Goal: Subscribe to service/newsletter: Subscribe to service/newsletter

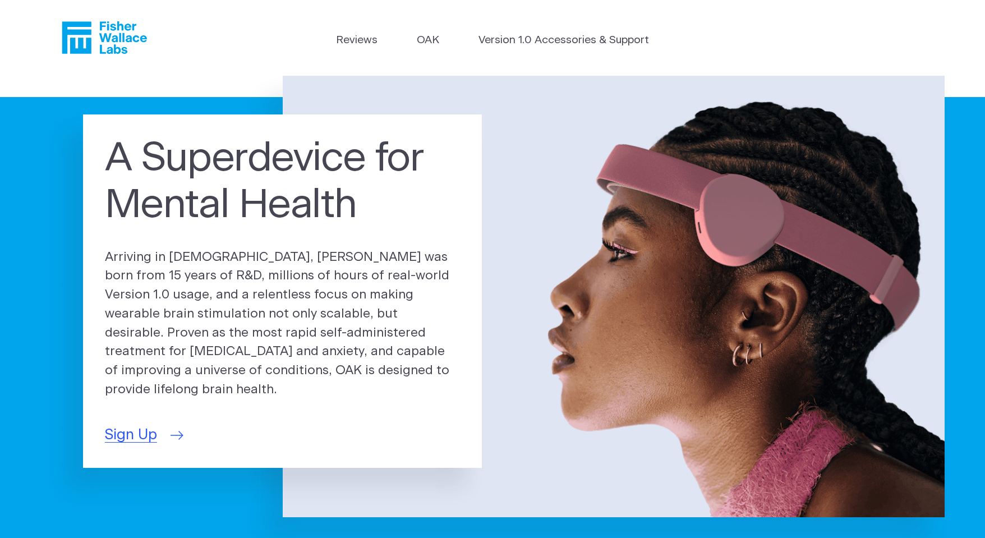
click at [139, 429] on span "Sign Up" at bounding box center [131, 435] width 52 height 22
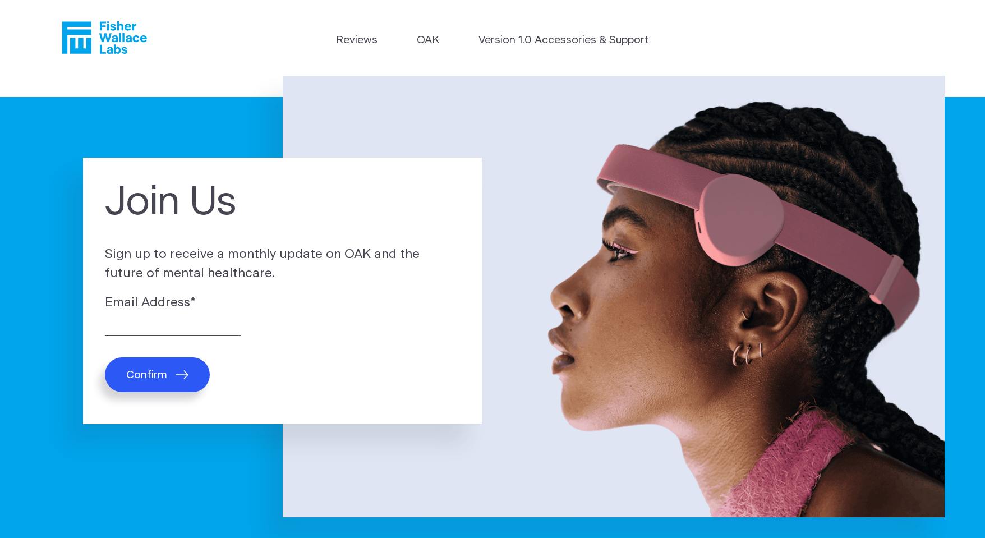
click at [135, 381] on span "Confirm" at bounding box center [146, 374] width 41 height 13
drag, startPoint x: 139, startPoint y: 378, endPoint x: 145, endPoint y: 375, distance: 7.0
click at [144, 378] on span "Confirm" at bounding box center [146, 374] width 41 height 13
type input "danvale64@gmail.com"
click at [105, 357] on button "Confirm" at bounding box center [157, 374] width 105 height 34
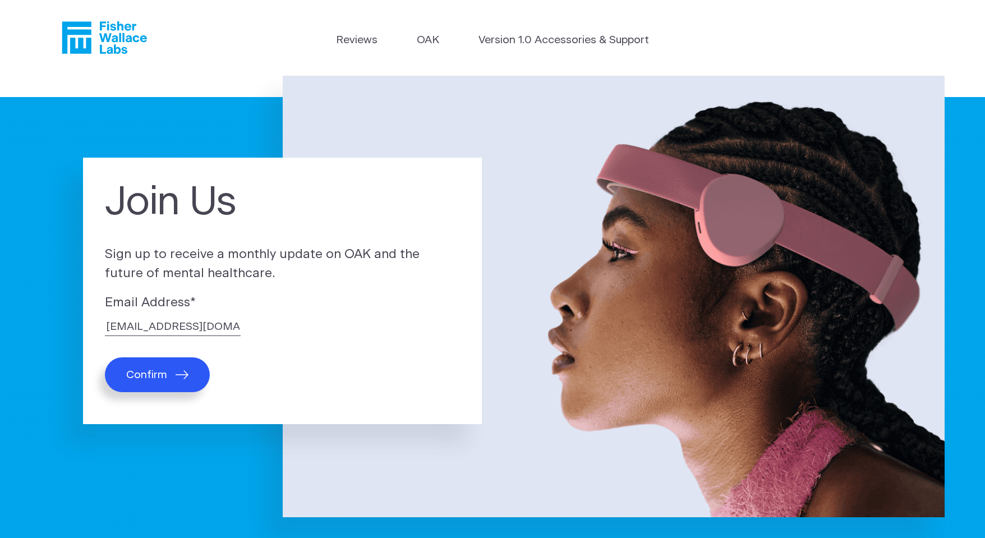
click at [183, 371] on icon "submit" at bounding box center [182, 374] width 13 height 9
click at [174, 373] on button "Confirm" at bounding box center [157, 374] width 105 height 34
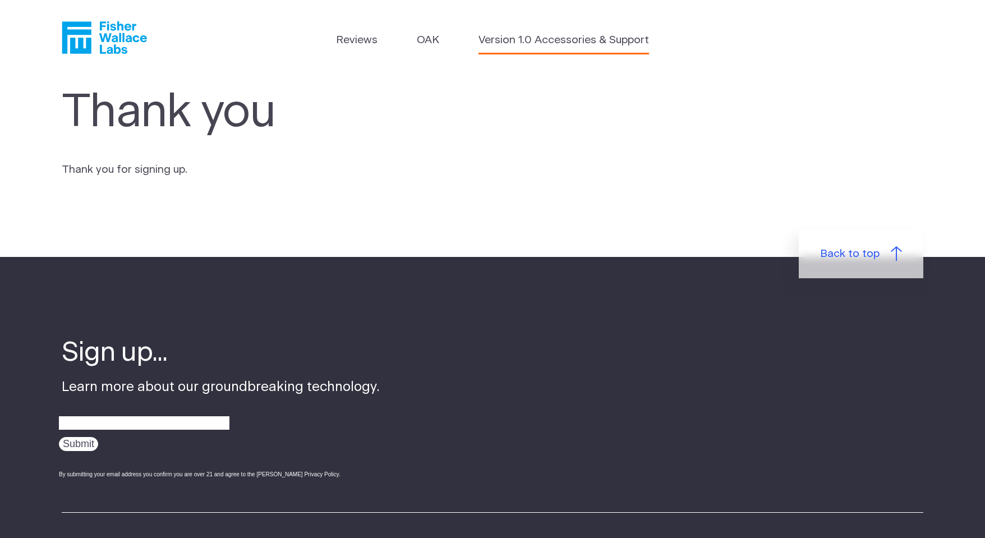
click at [530, 39] on link "Version 1.0 Accessories & Support" at bounding box center [563, 41] width 170 height 16
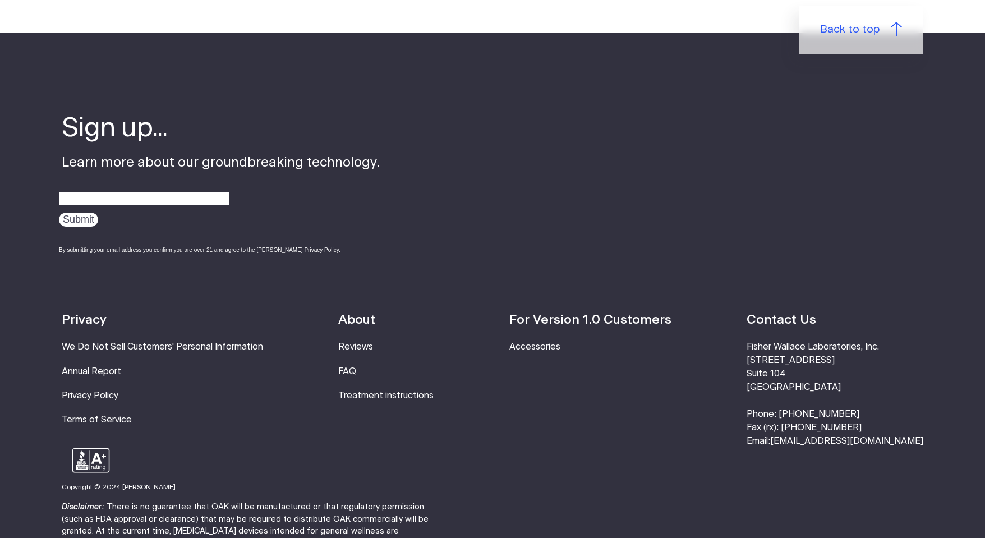
scroll to position [336, 0]
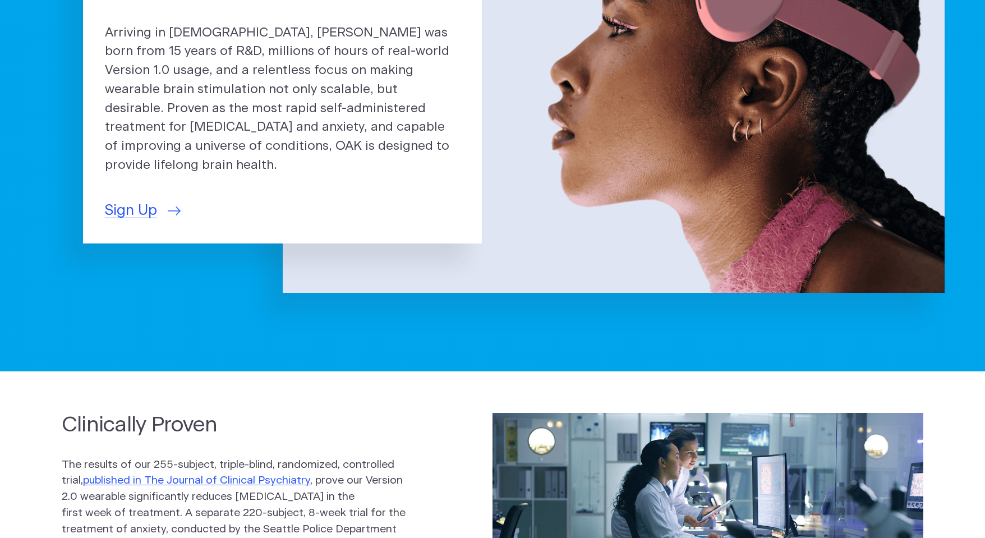
drag, startPoint x: 159, startPoint y: 427, endPoint x: 160, endPoint y: 444, distance: 16.9
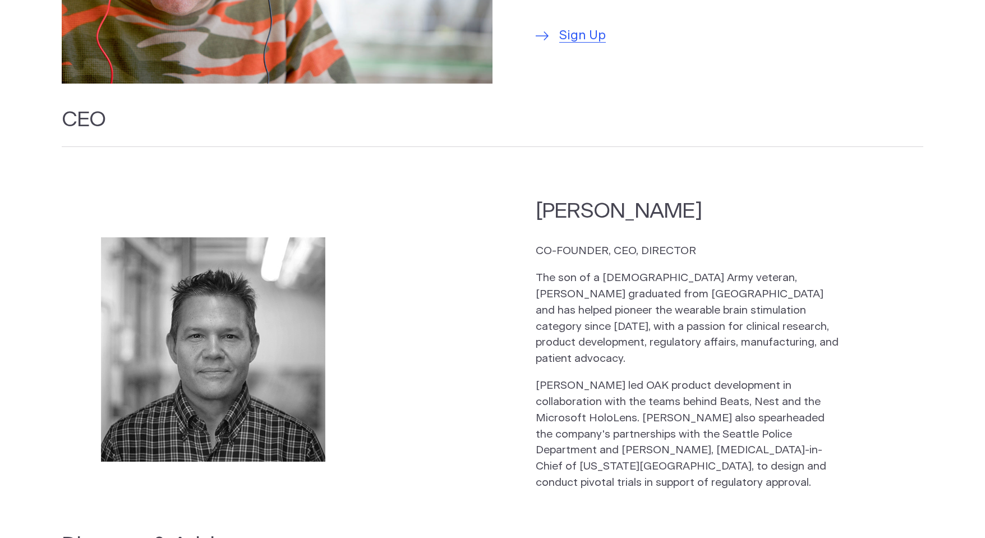
scroll to position [896, 0]
